Goal: Navigation & Orientation: Find specific page/section

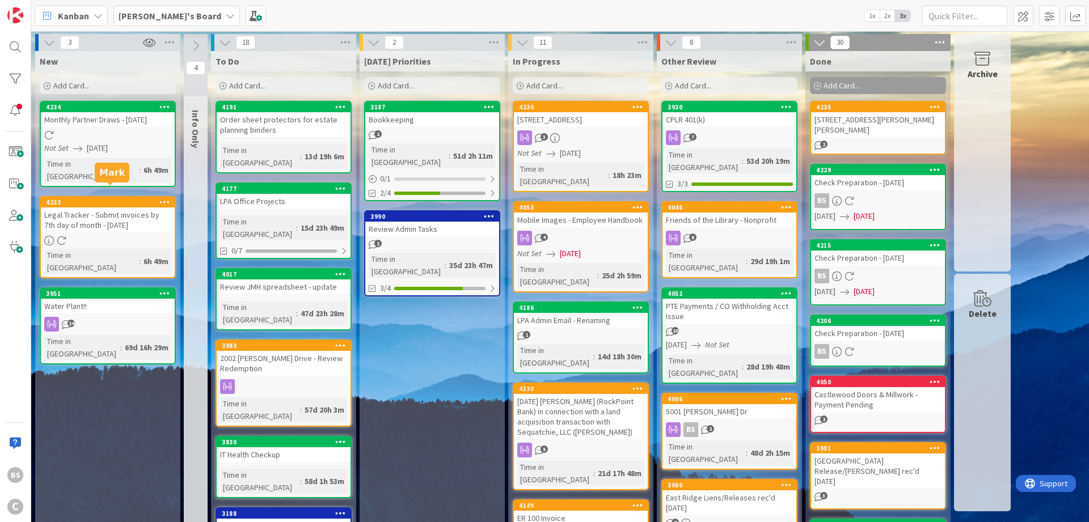
click at [105, 199] on div "4233" at bounding box center [110, 203] width 129 height 8
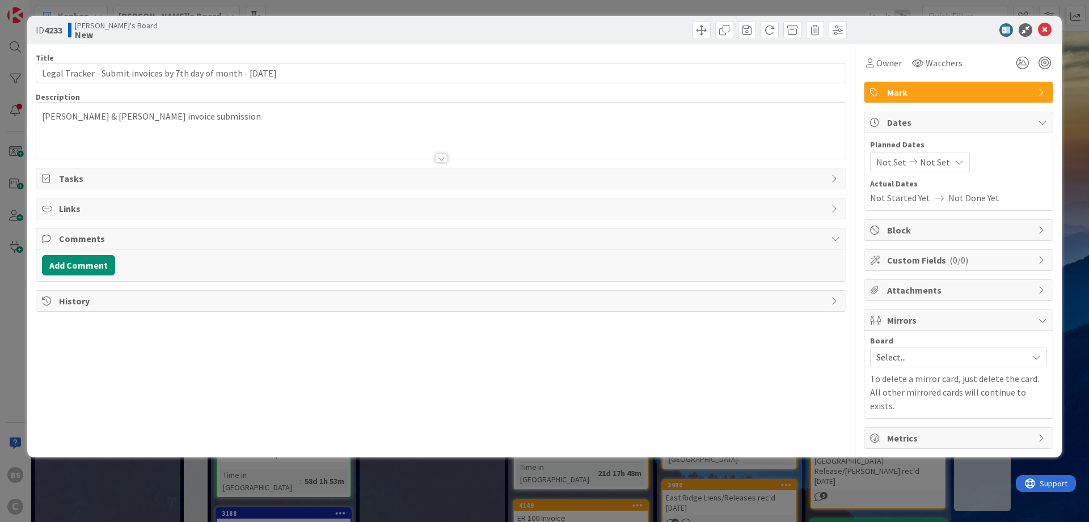
click at [955, 352] on span "Select..." at bounding box center [948, 357] width 145 height 16
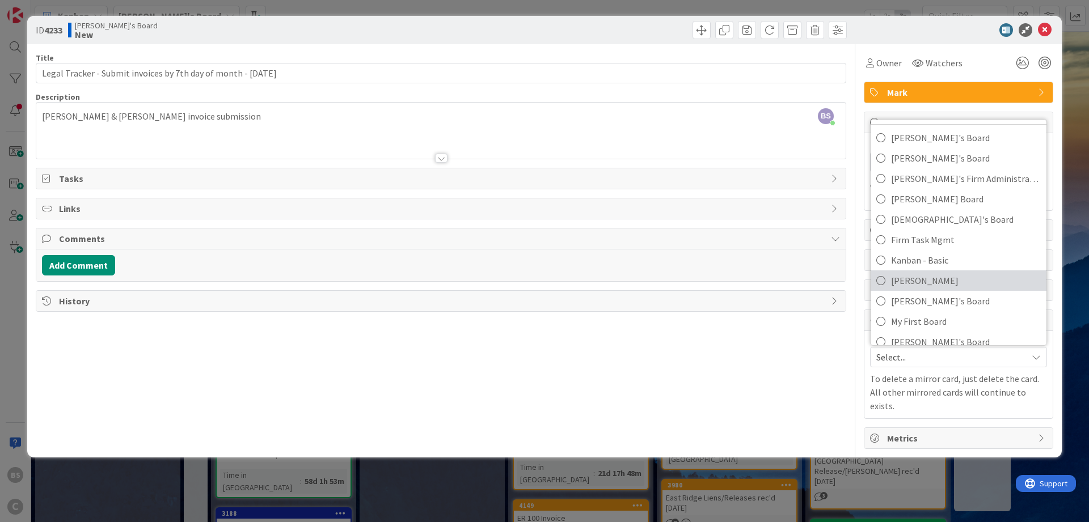
scroll to position [75, 0]
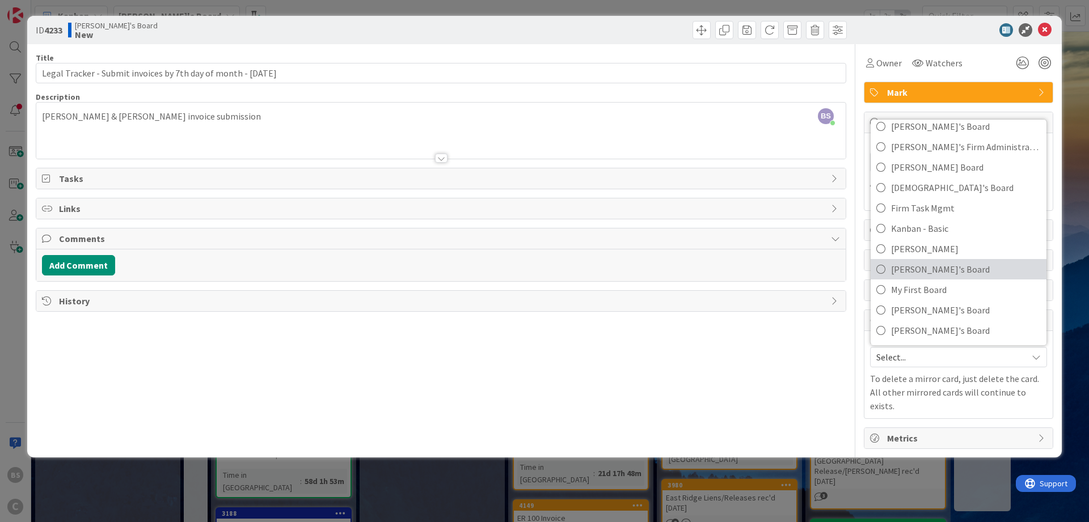
click at [944, 274] on span "[PERSON_NAME]'s Board" at bounding box center [966, 269] width 150 height 17
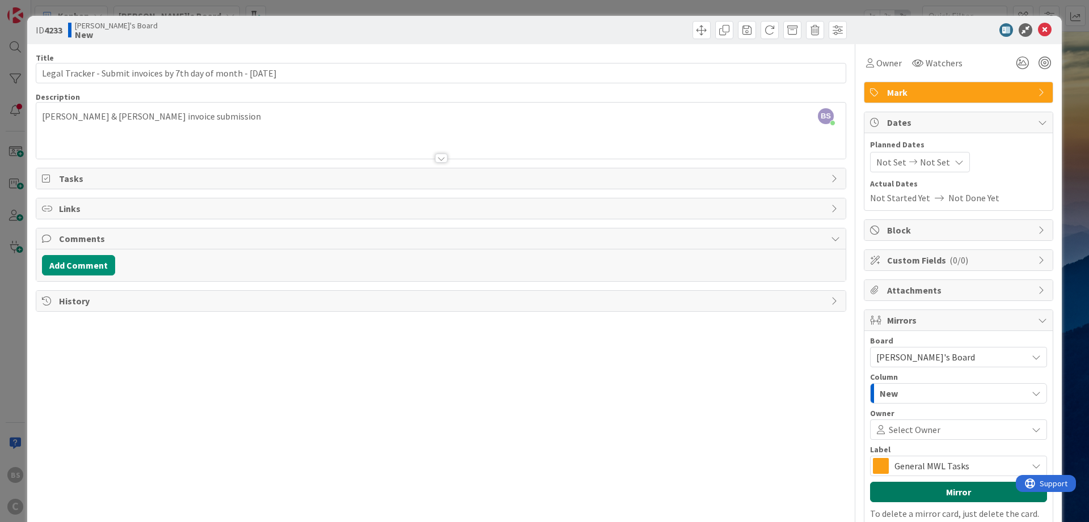
click at [919, 494] on button "Mirror" at bounding box center [958, 492] width 177 height 20
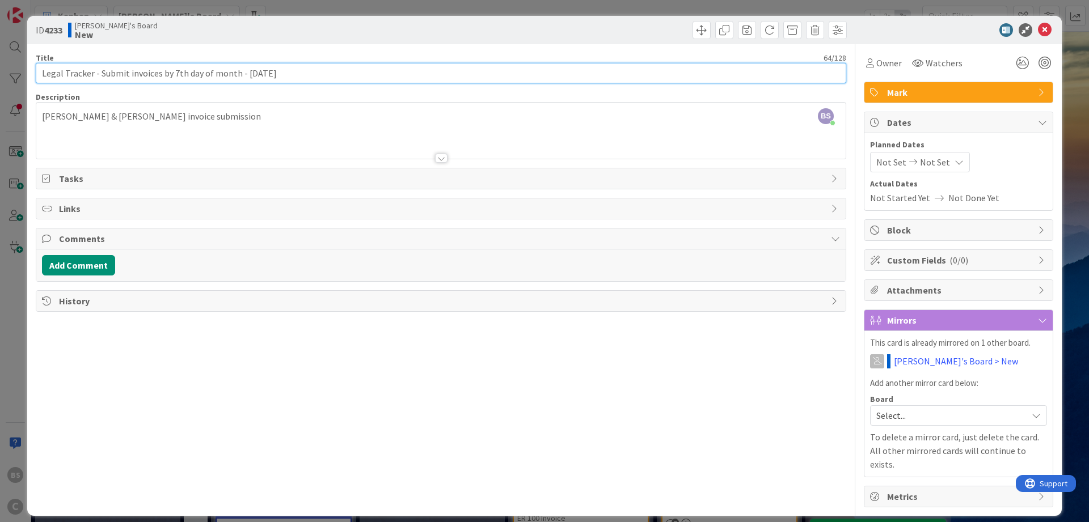
click at [331, 70] on input "Legal Tracker - Submit invoices by 7th day of month - [DATE]" at bounding box center [441, 73] width 811 height 20
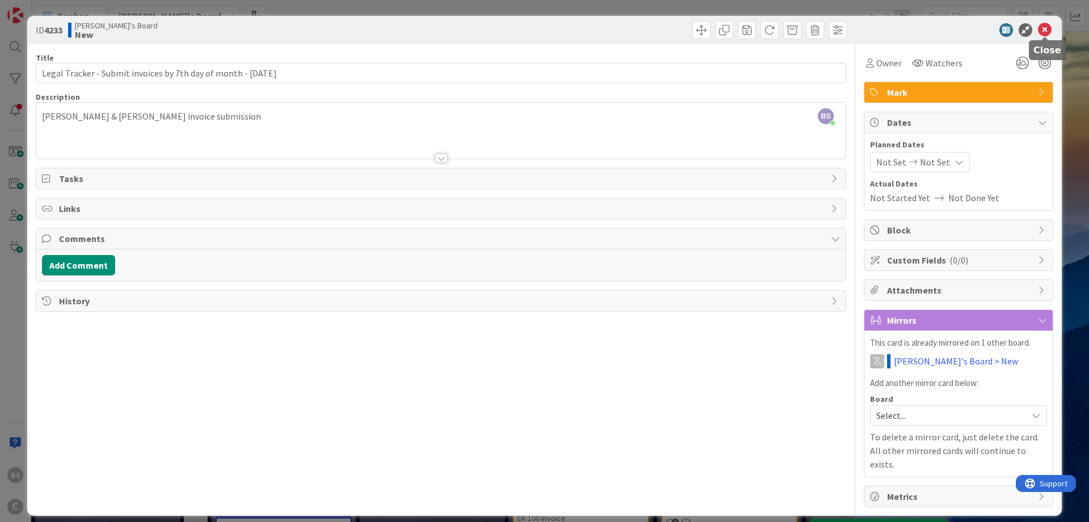
click at [1041, 27] on icon at bounding box center [1045, 30] width 14 height 14
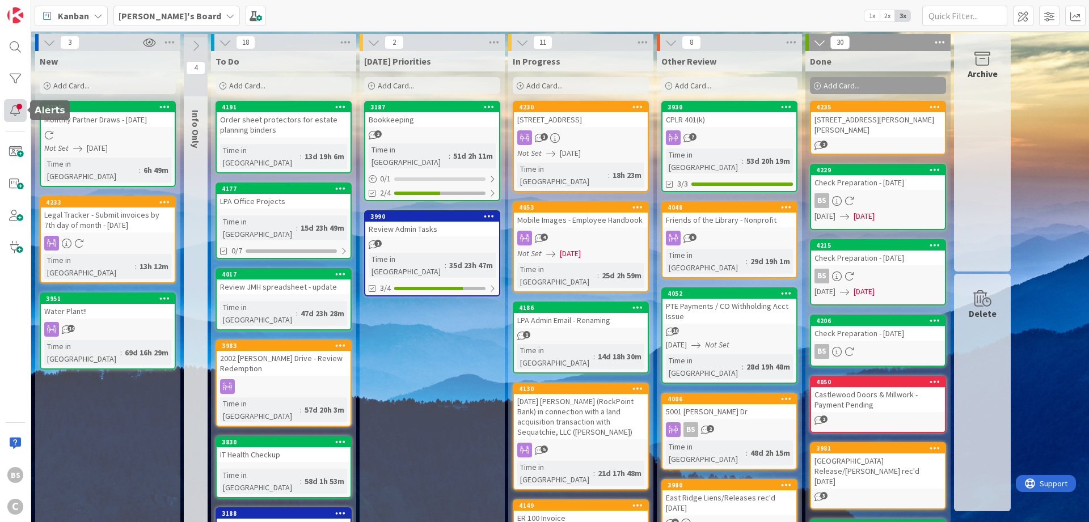
click at [19, 114] on div at bounding box center [15, 110] width 23 height 23
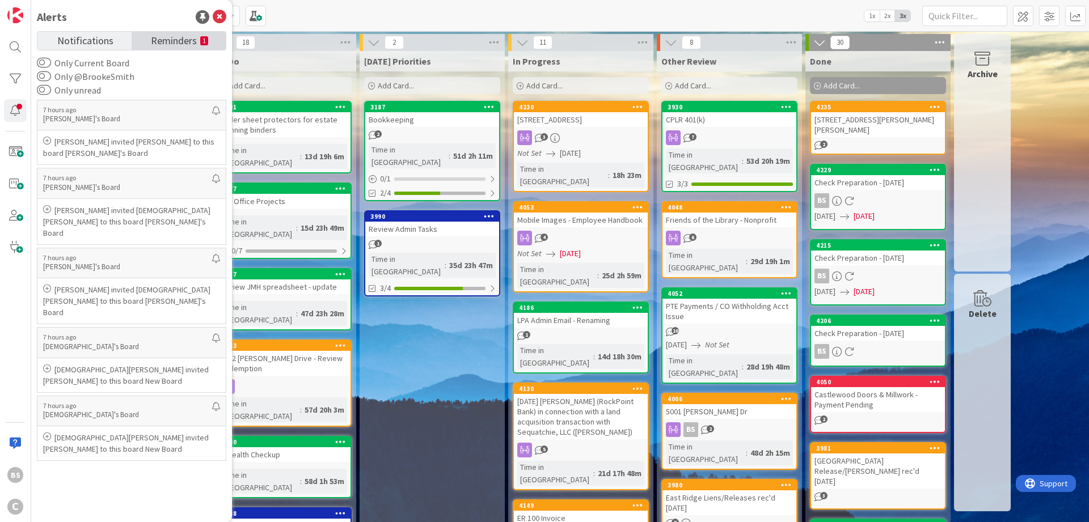
click at [166, 41] on span "Reminders" at bounding box center [174, 40] width 46 height 16
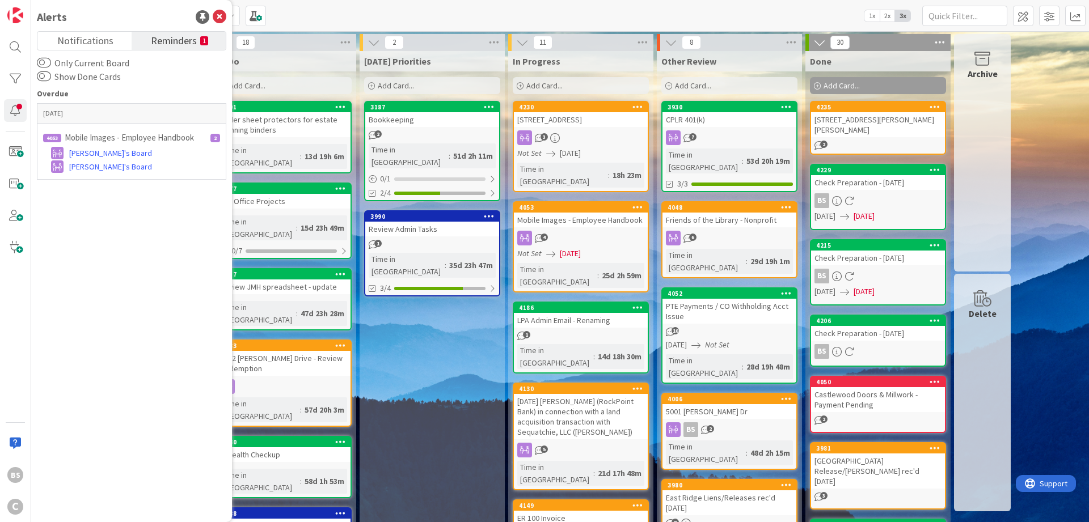
click at [294, 9] on div "[PERSON_NAME]'s Board 1x 2x 3x" at bounding box center [560, 15] width 1058 height 31
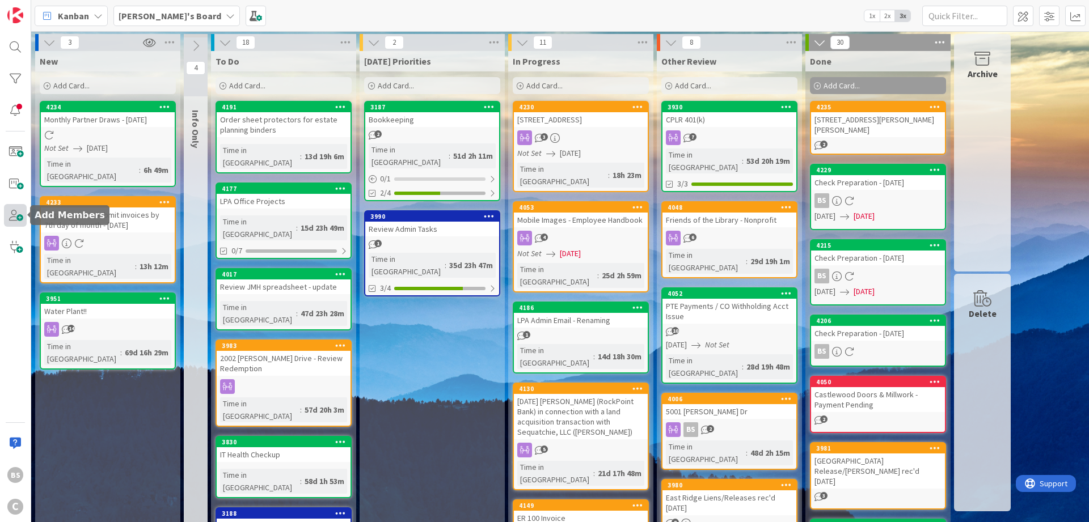
click at [12, 215] on span at bounding box center [15, 215] width 23 height 23
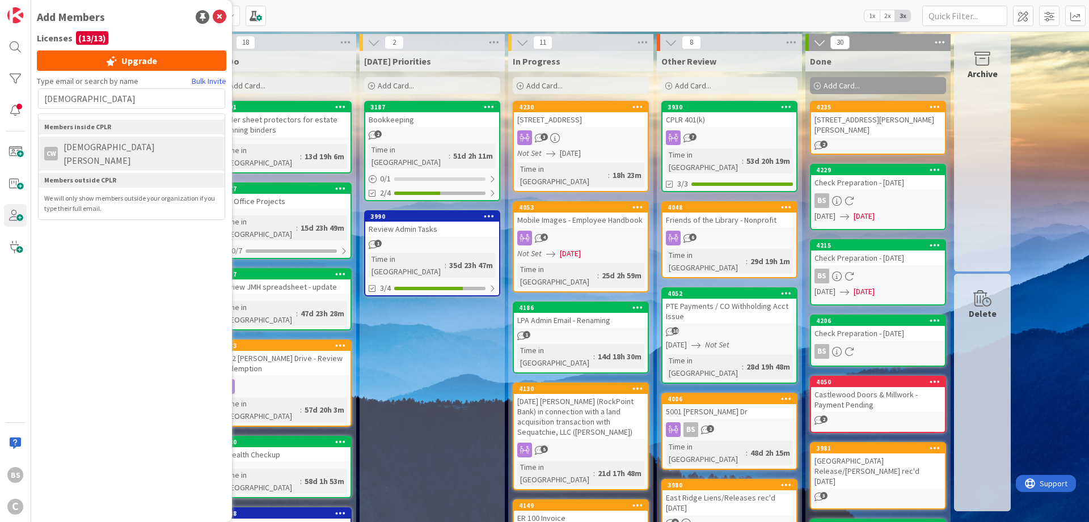
type input "Christian"
click at [112, 150] on span "Christian Workman" at bounding box center [138, 153] width 161 height 27
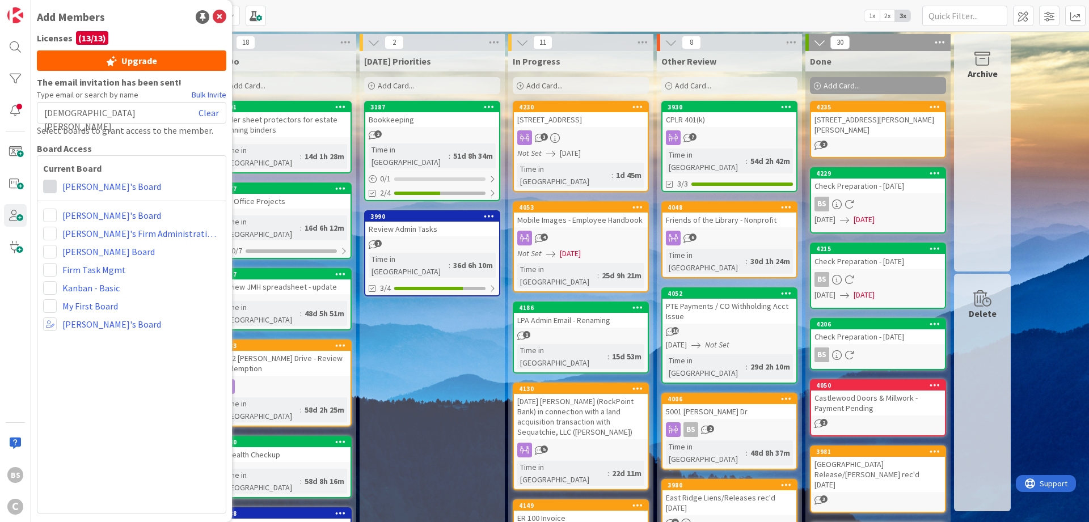
click at [52, 186] on span at bounding box center [50, 187] width 14 height 14
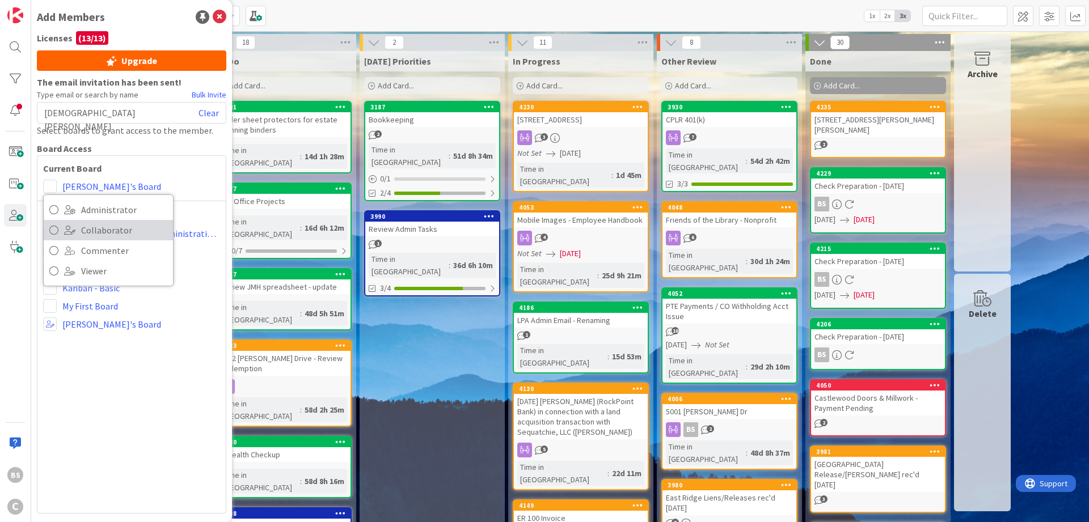
click at [57, 229] on icon at bounding box center [53, 230] width 9 height 17
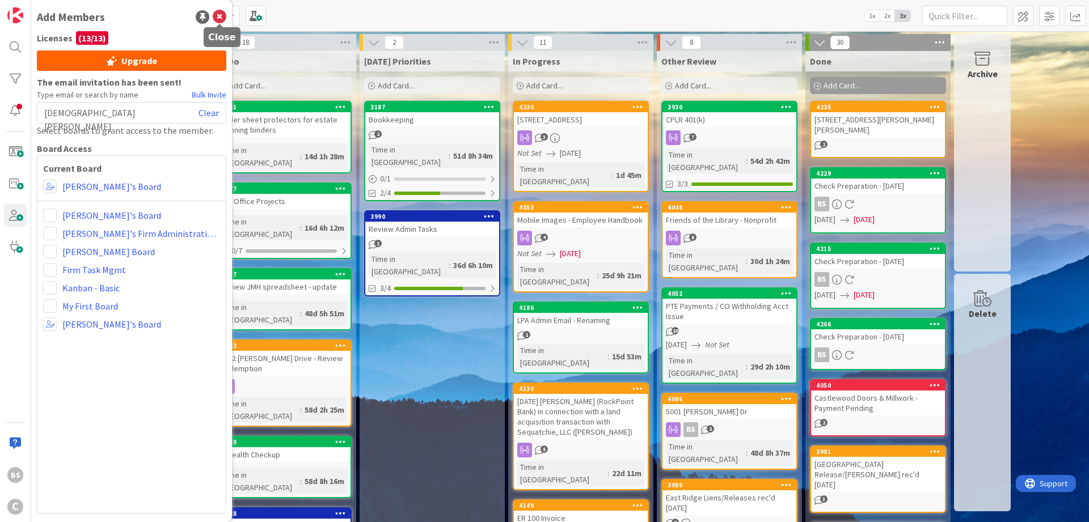
click at [220, 16] on icon at bounding box center [220, 17] width 14 height 14
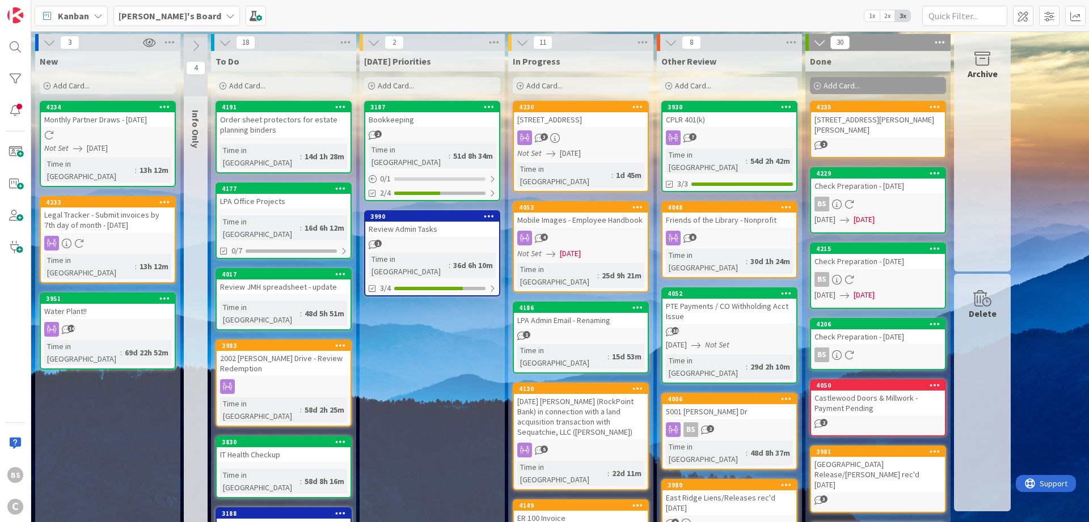
click at [166, 18] on b "[PERSON_NAME]'s Board" at bounding box center [170, 15] width 103 height 11
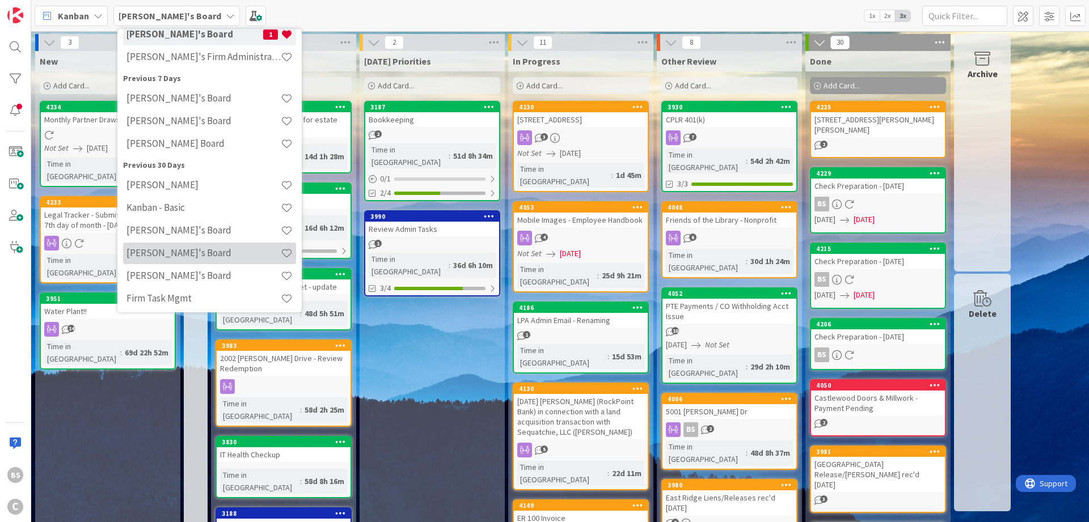
scroll to position [146, 0]
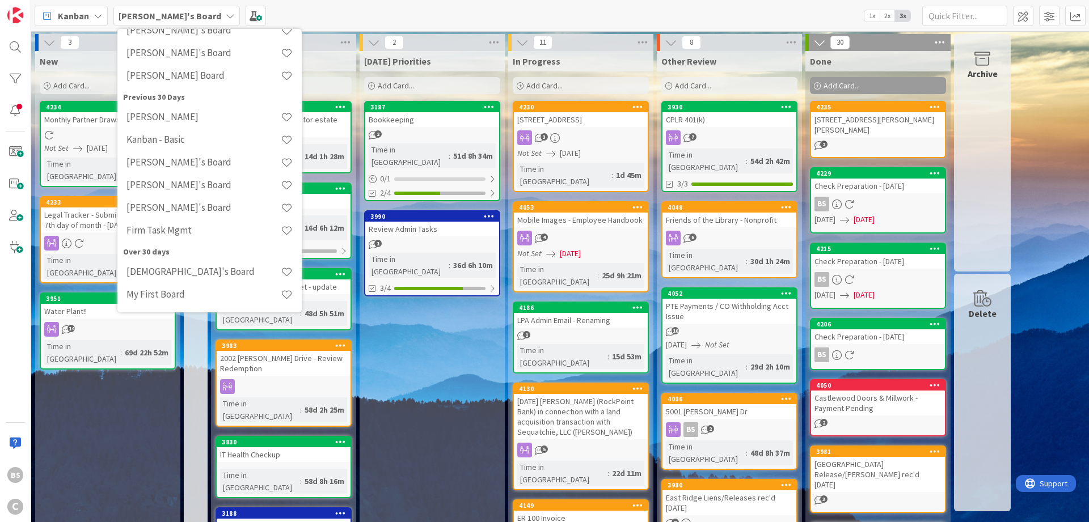
click at [192, 274] on h4 "[DEMOGRAPHIC_DATA]'s Board" at bounding box center [203, 271] width 154 height 11
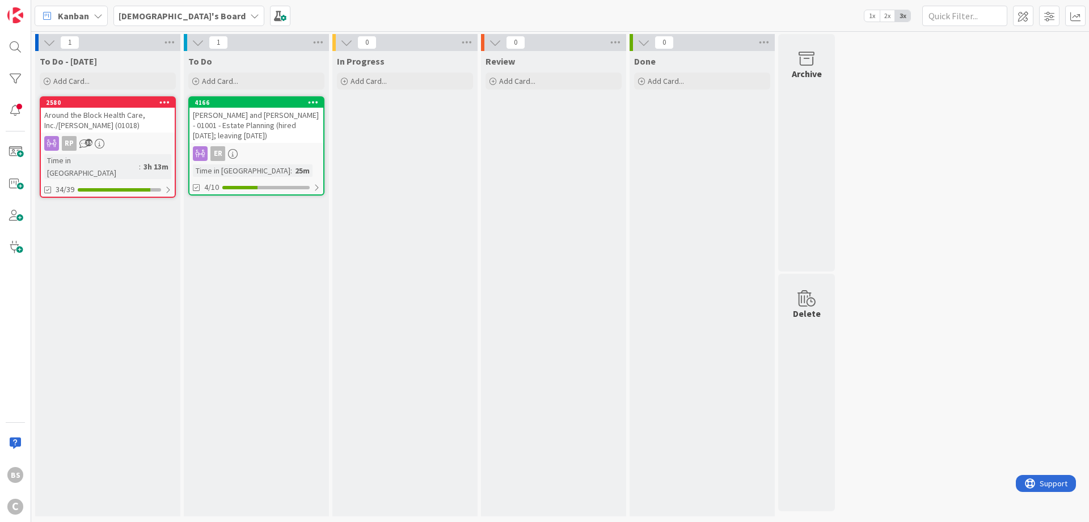
click at [153, 16] on b "[DEMOGRAPHIC_DATA]'s Board" at bounding box center [182, 15] width 127 height 11
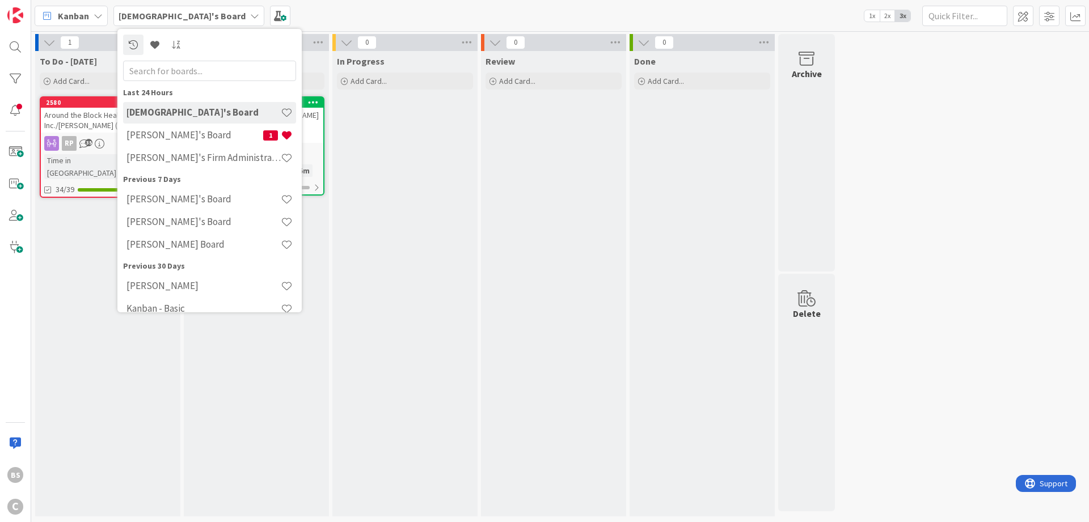
drag, startPoint x: 91, startPoint y: 235, endPoint x: 87, endPoint y: 209, distance: 26.3
click at [91, 235] on div "To Do - Today Add Card... 2580 Around the Block Health Care, Inc./Mehl (01018) …" at bounding box center [107, 284] width 145 height 466
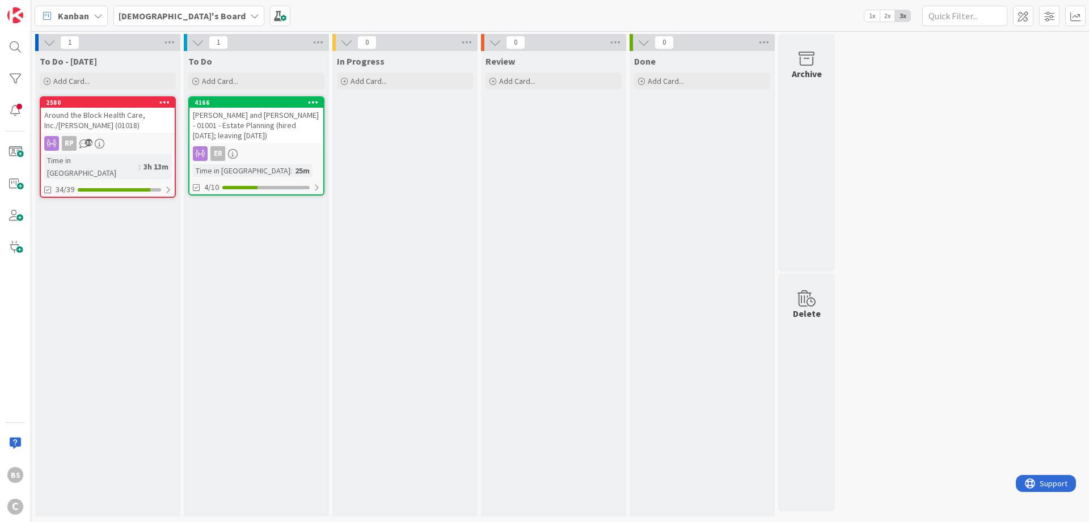
click at [164, 14] on b "[DEMOGRAPHIC_DATA]'s Board" at bounding box center [182, 15] width 127 height 11
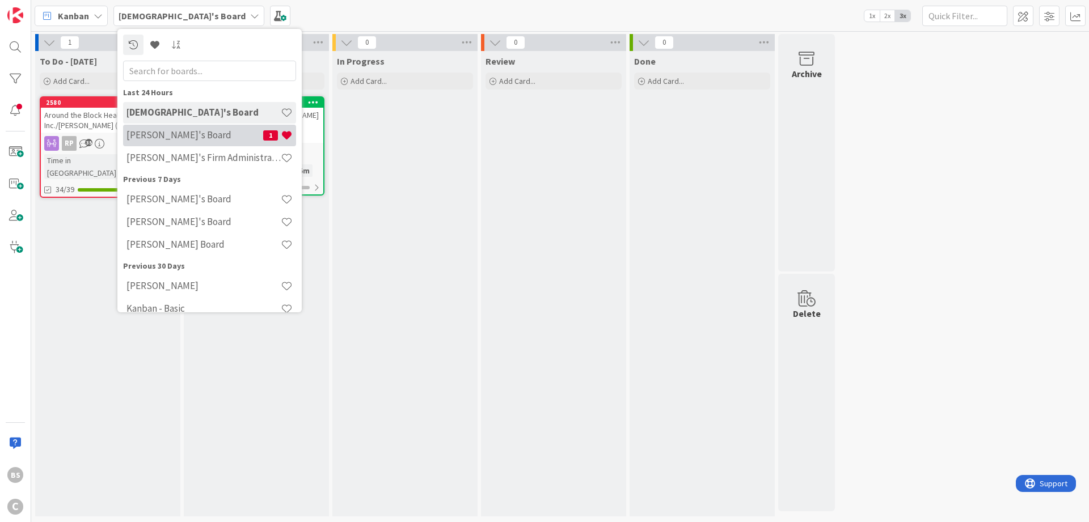
click at [170, 136] on h4 "[PERSON_NAME]'s Board" at bounding box center [194, 134] width 137 height 11
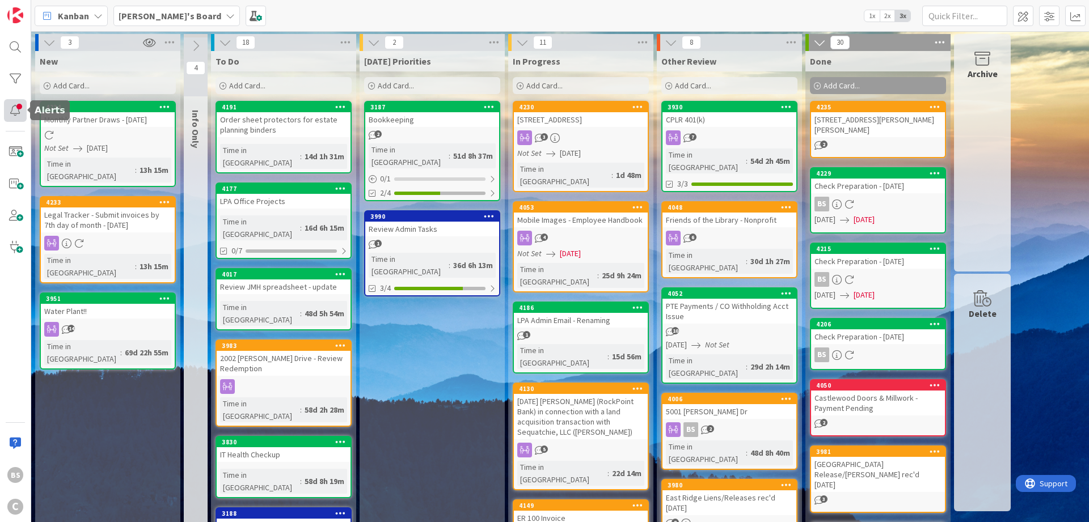
click at [16, 112] on div at bounding box center [15, 110] width 23 height 23
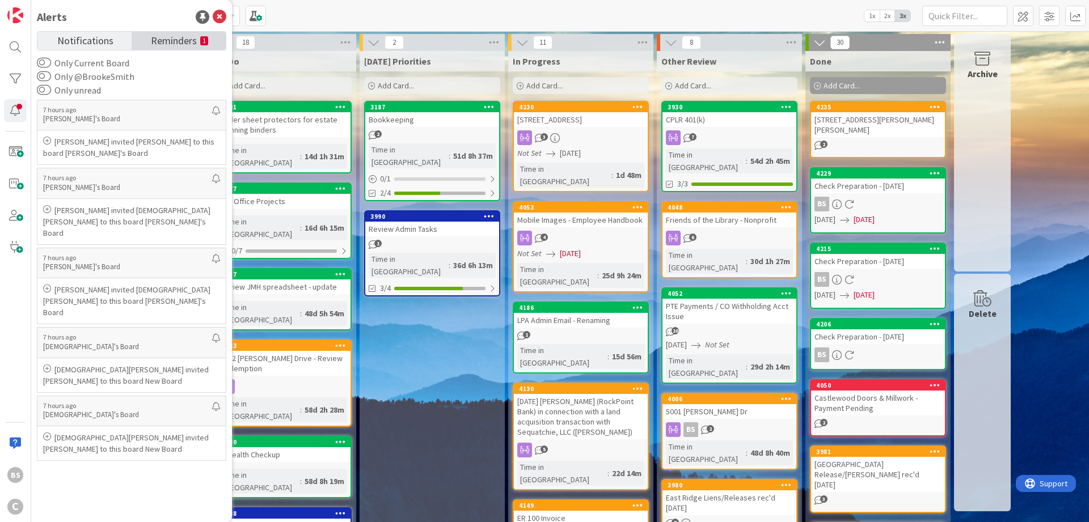
click at [174, 39] on span "Reminders" at bounding box center [174, 40] width 46 height 16
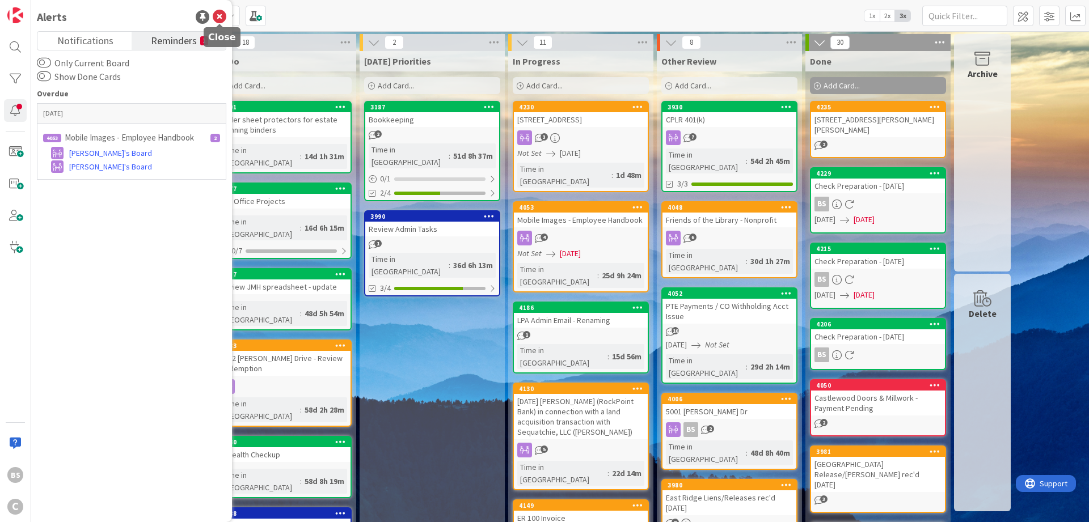
click at [222, 12] on icon at bounding box center [220, 17] width 14 height 14
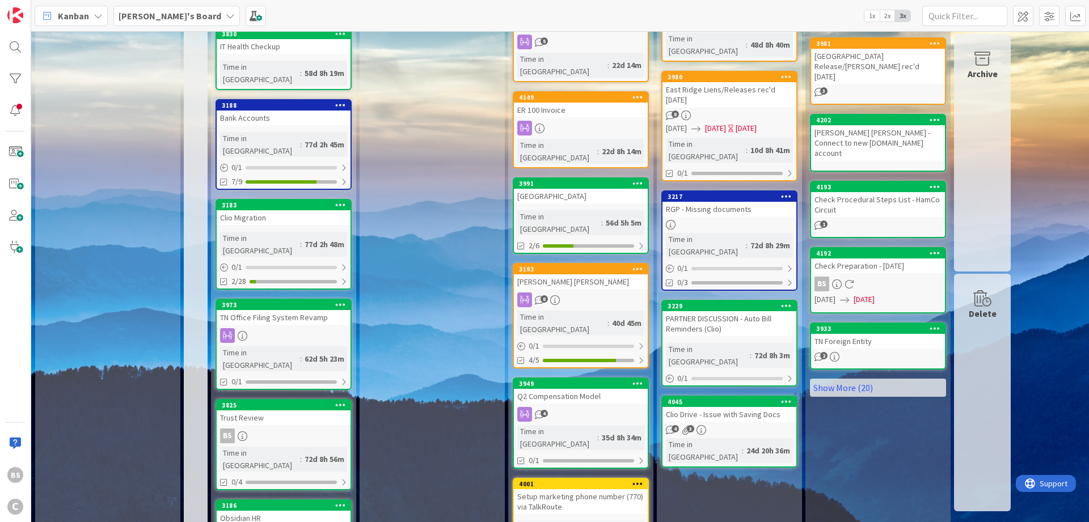
scroll to position [497, 0]
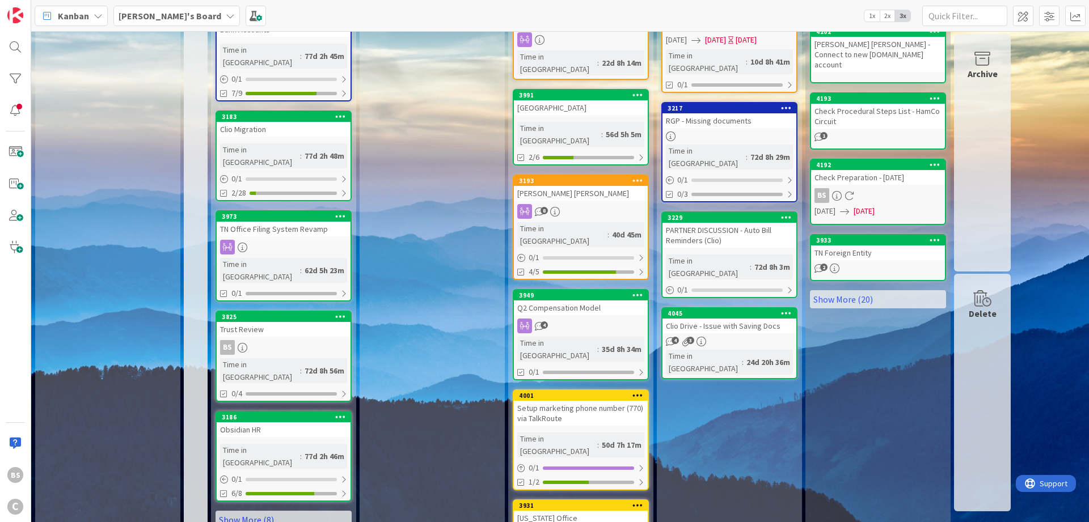
click at [295, 511] on link "Show More (8)" at bounding box center [284, 520] width 136 height 18
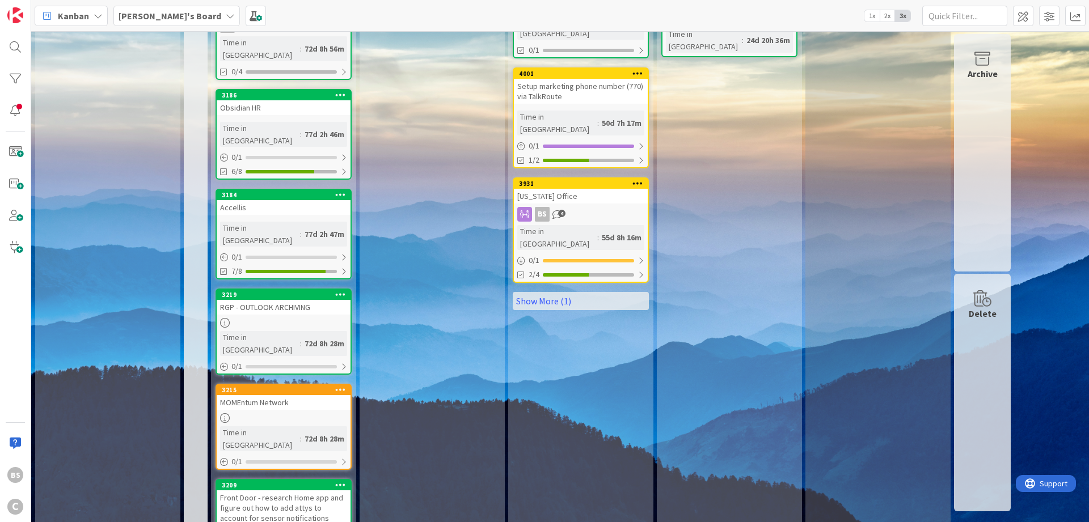
scroll to position [548, 0]
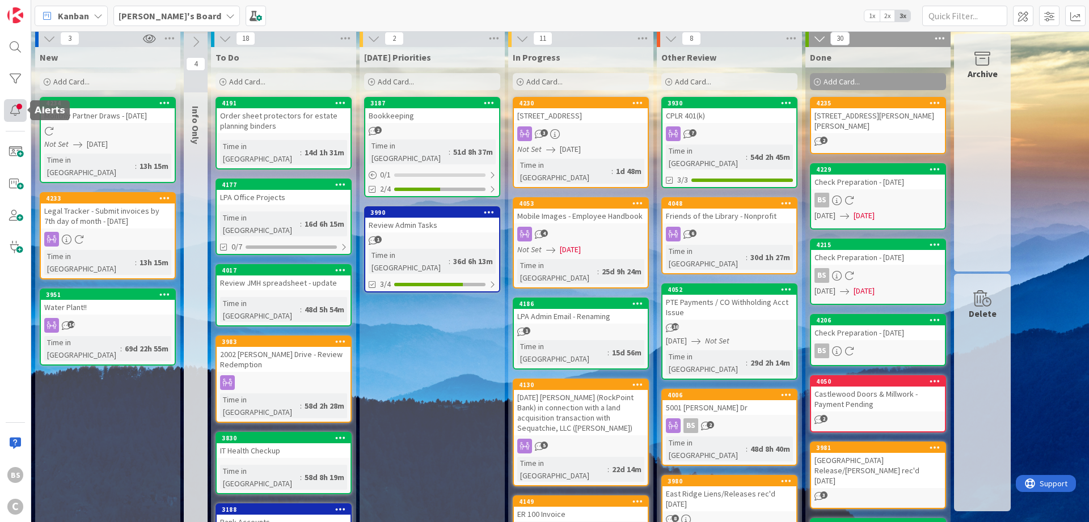
click at [19, 114] on div at bounding box center [15, 110] width 23 height 23
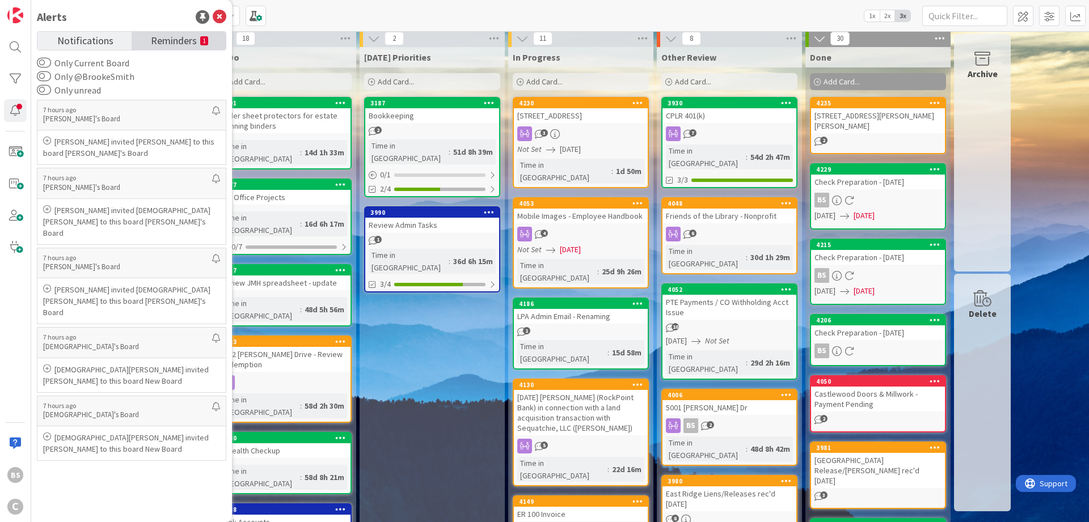
click at [161, 42] on span "Reminders" at bounding box center [174, 40] width 46 height 16
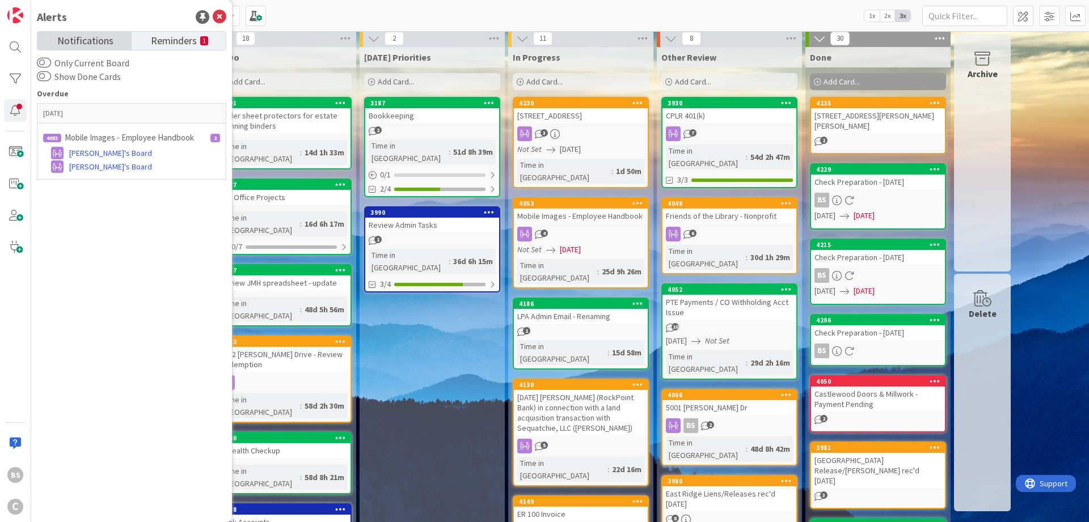
click at [102, 43] on span "Notifications" at bounding box center [85, 40] width 56 height 16
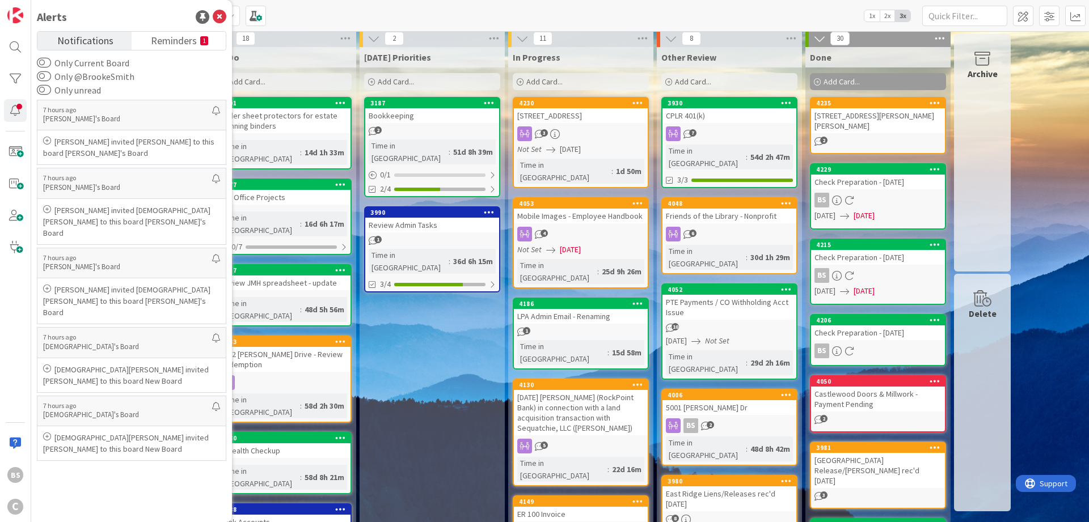
click at [240, 9] on div "[PERSON_NAME]'s Board 1x 2x 3x" at bounding box center [560, 15] width 1058 height 31
